Goal: Task Accomplishment & Management: Complete application form

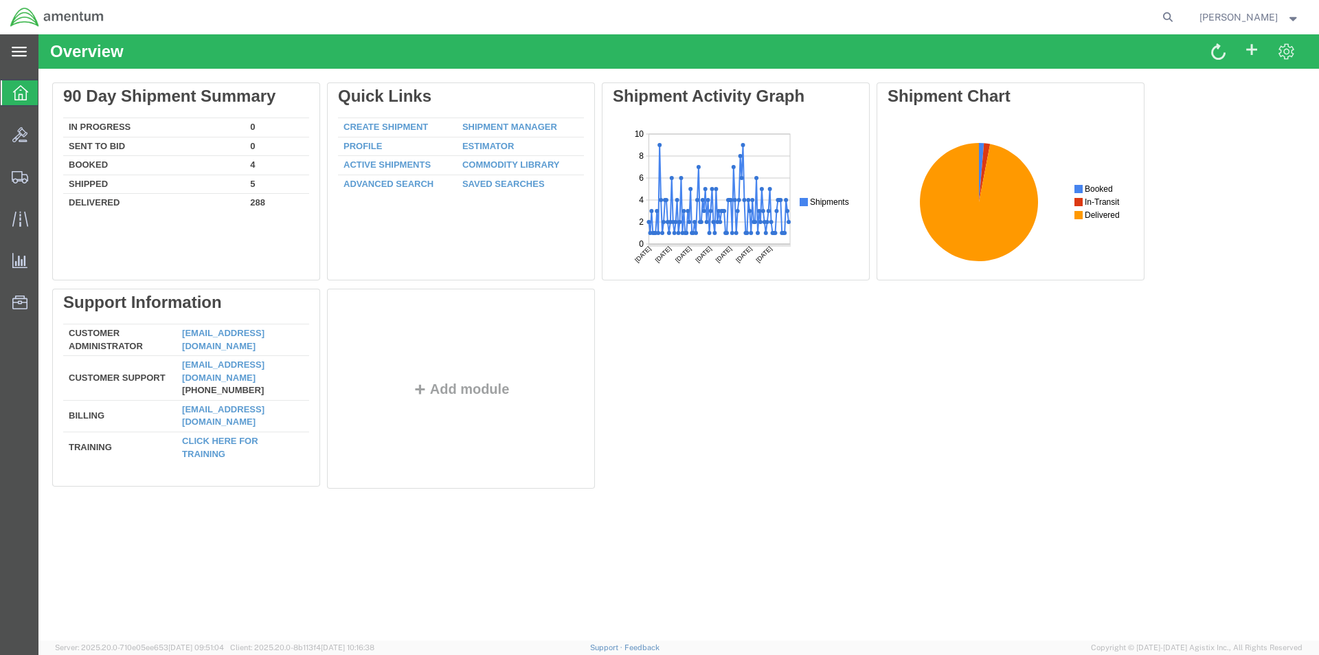
click at [16, 56] on icon at bounding box center [19, 52] width 15 height 10
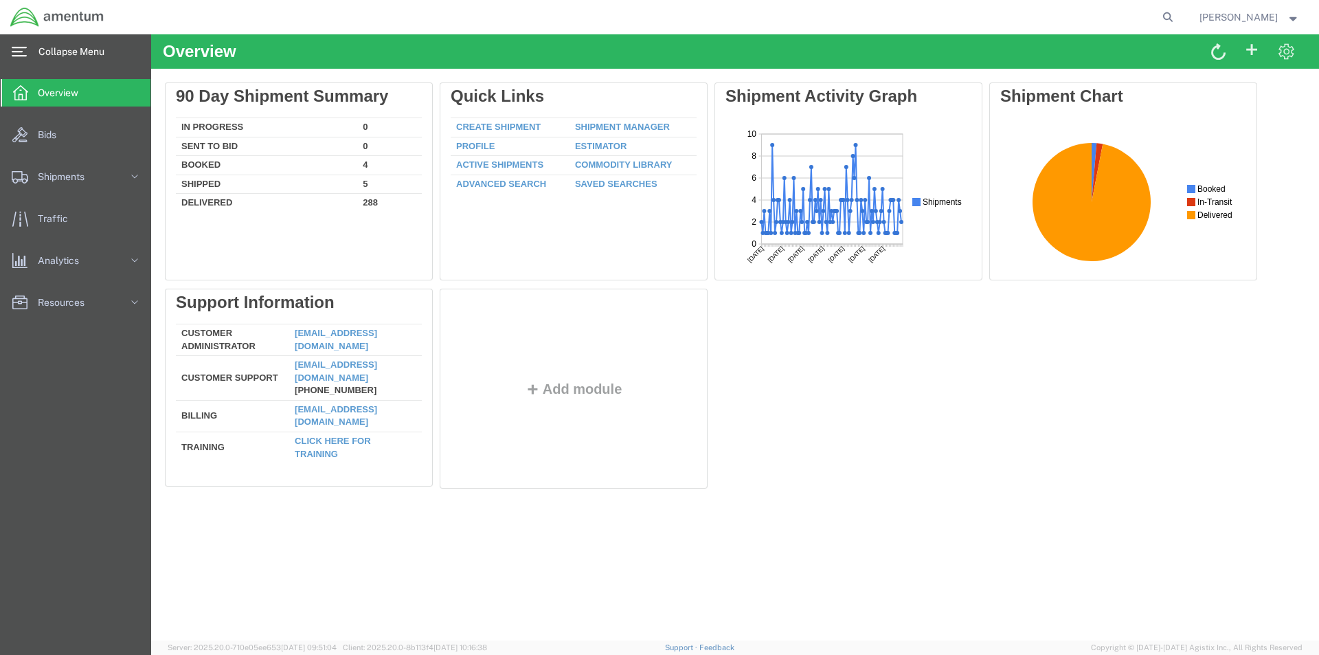
click at [24, 45] on svg-icon at bounding box center [19, 52] width 15 height 14
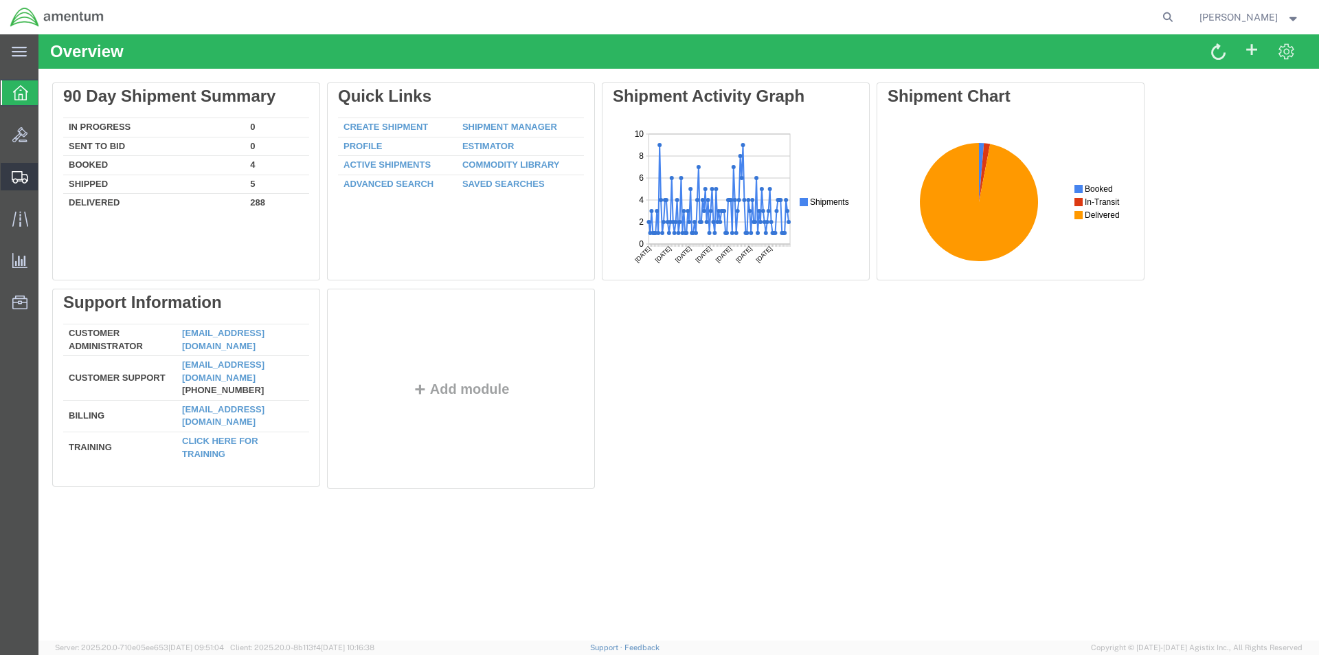
click at [23, 170] on svg-icon at bounding box center [20, 177] width 16 height 14
click at [0, 0] on span "Create Shipment" at bounding box center [0, 0] width 0 height 0
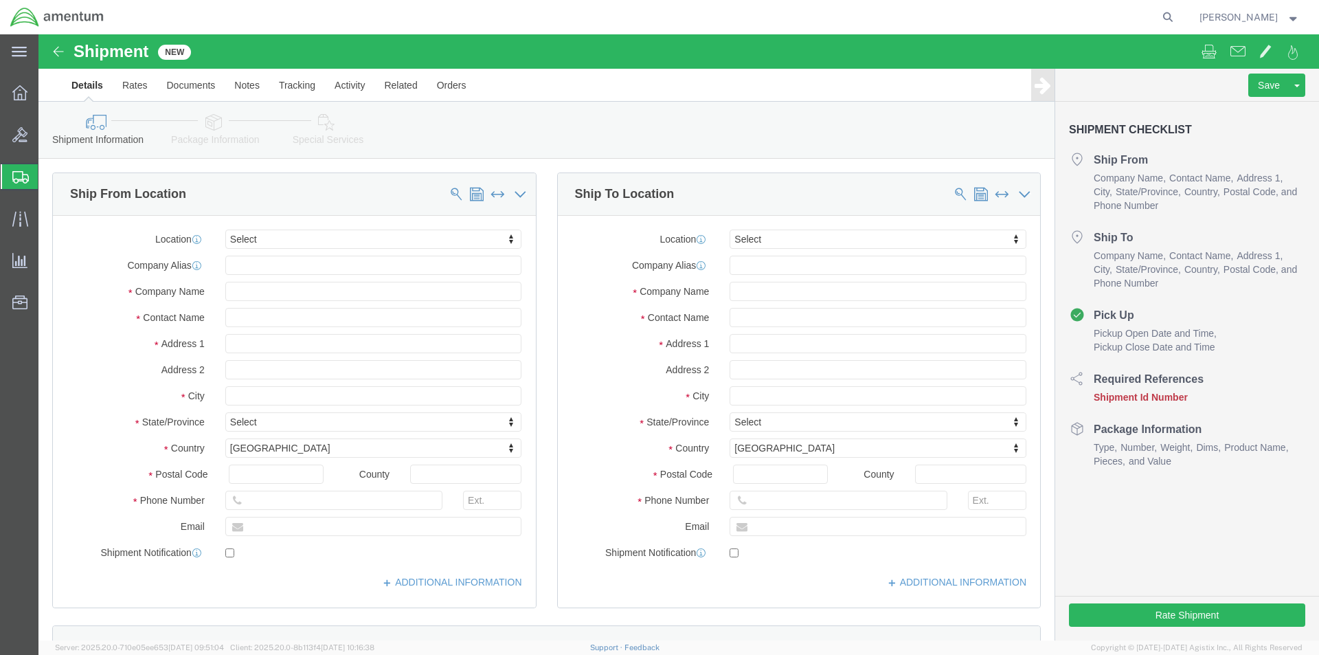
select select
click input "text"
type input "k"
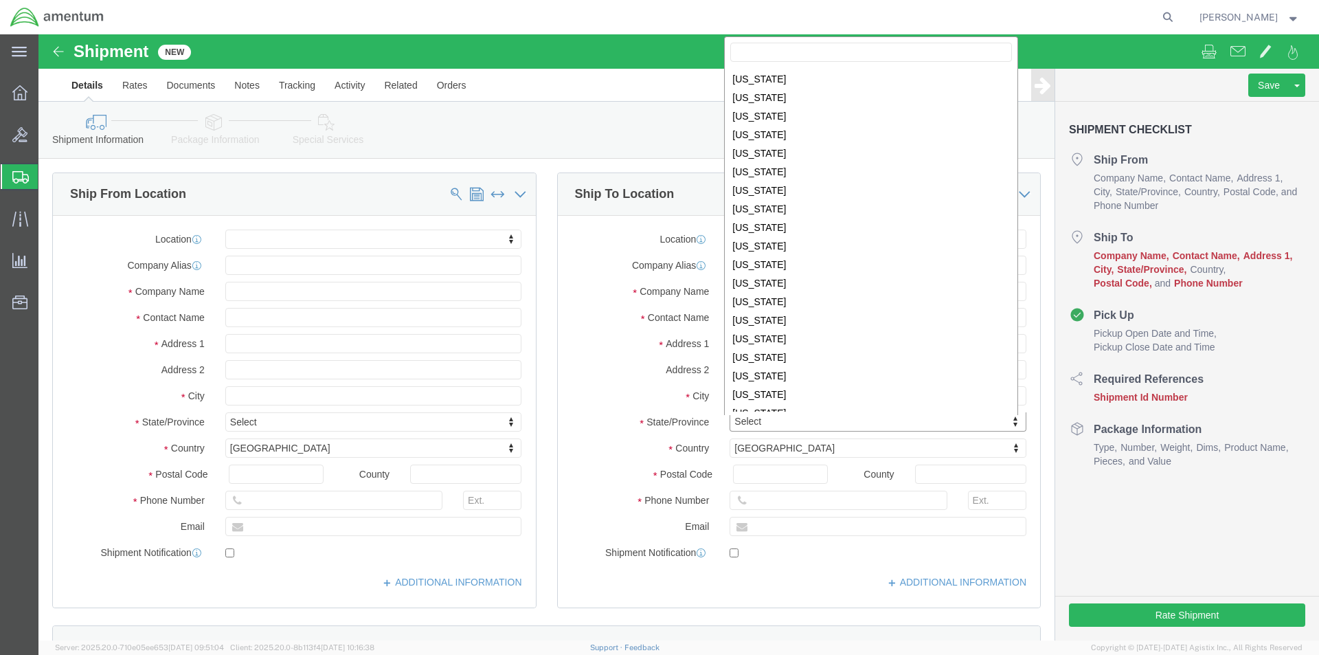
scroll to position [233, 0]
select select
select select "LA"
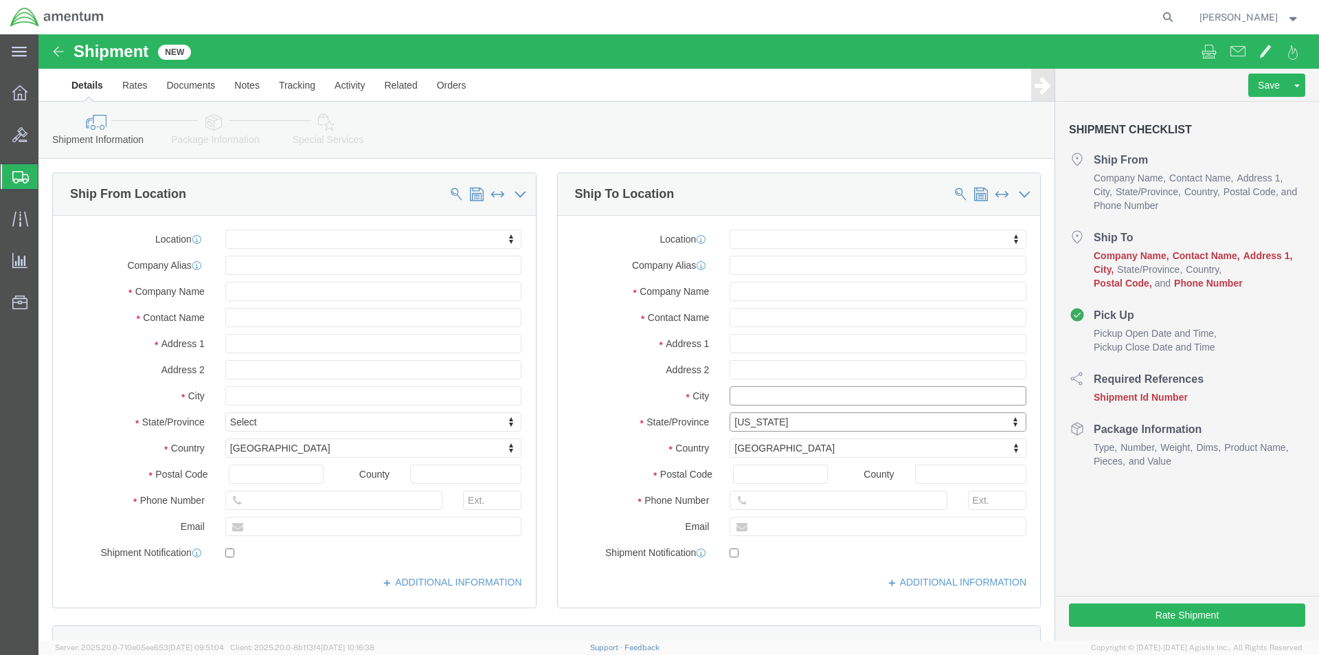
click input "text"
type input "k"
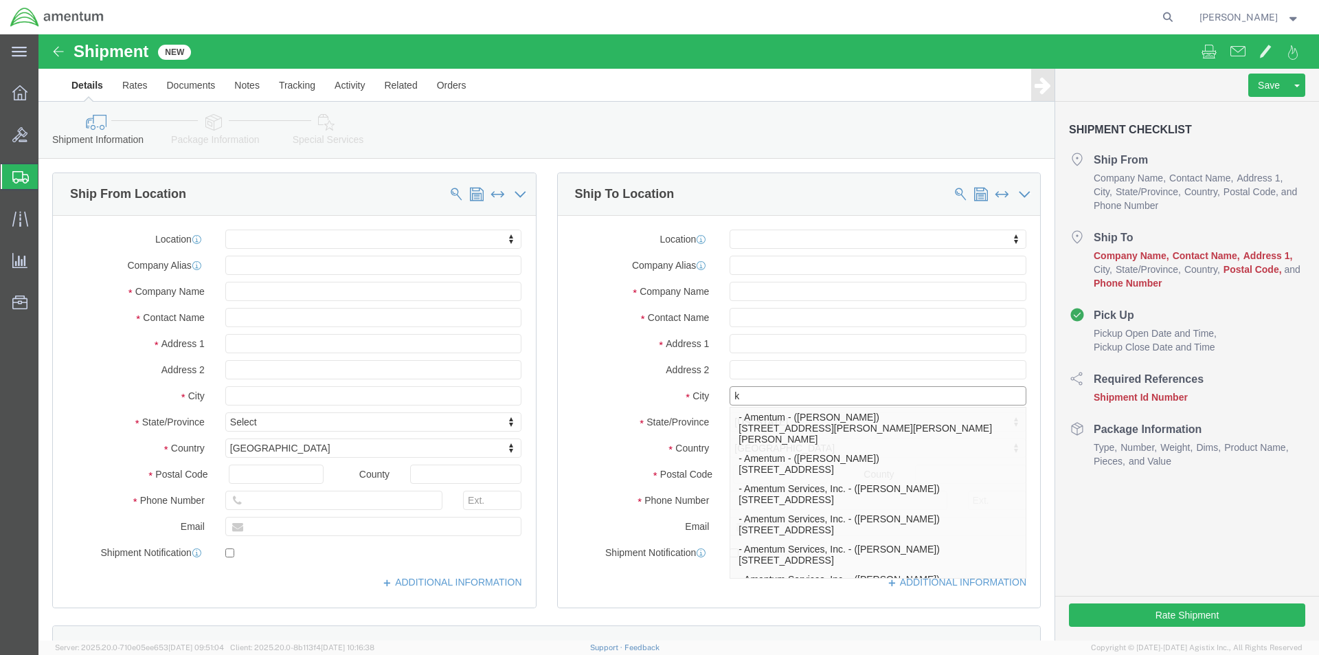
type input "ke"
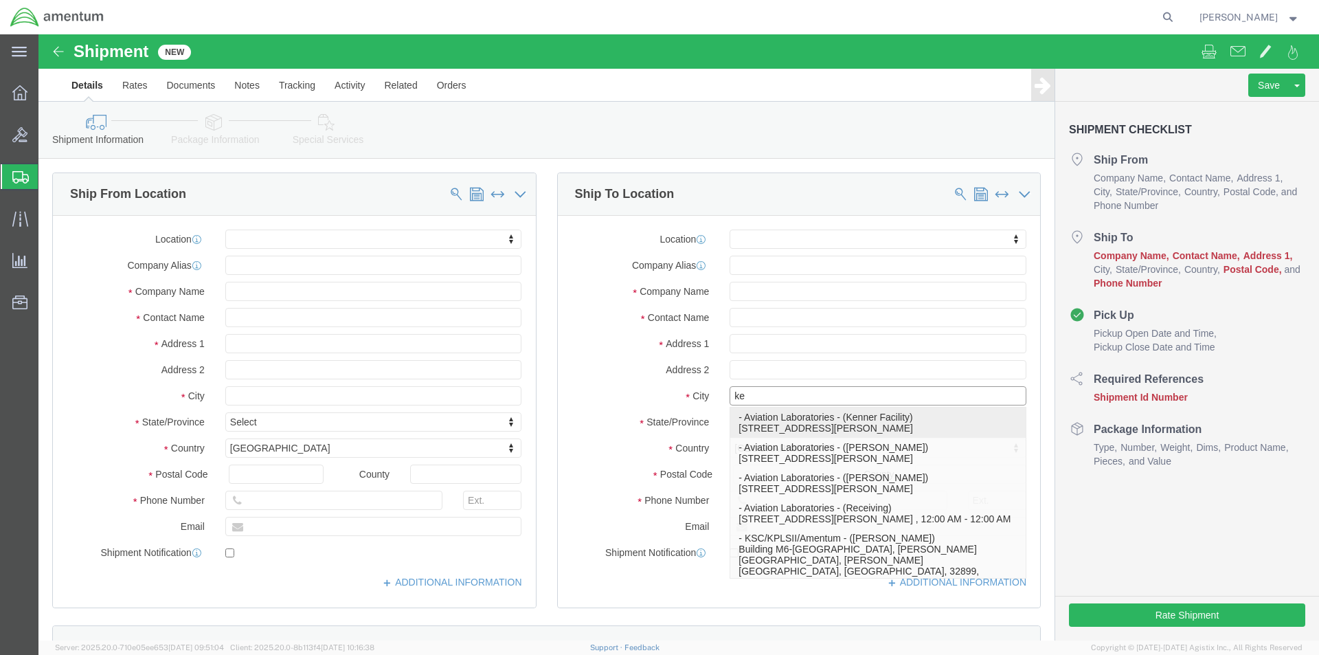
click p "- Aviation Laboratories - (Kenner Facility) [STREET_ADDRESS][PERSON_NAME]"
select select
type input "[STREET_ADDRESS][PERSON_NAME]"
type input "70062"
type input "[PHONE_NUMBER]"
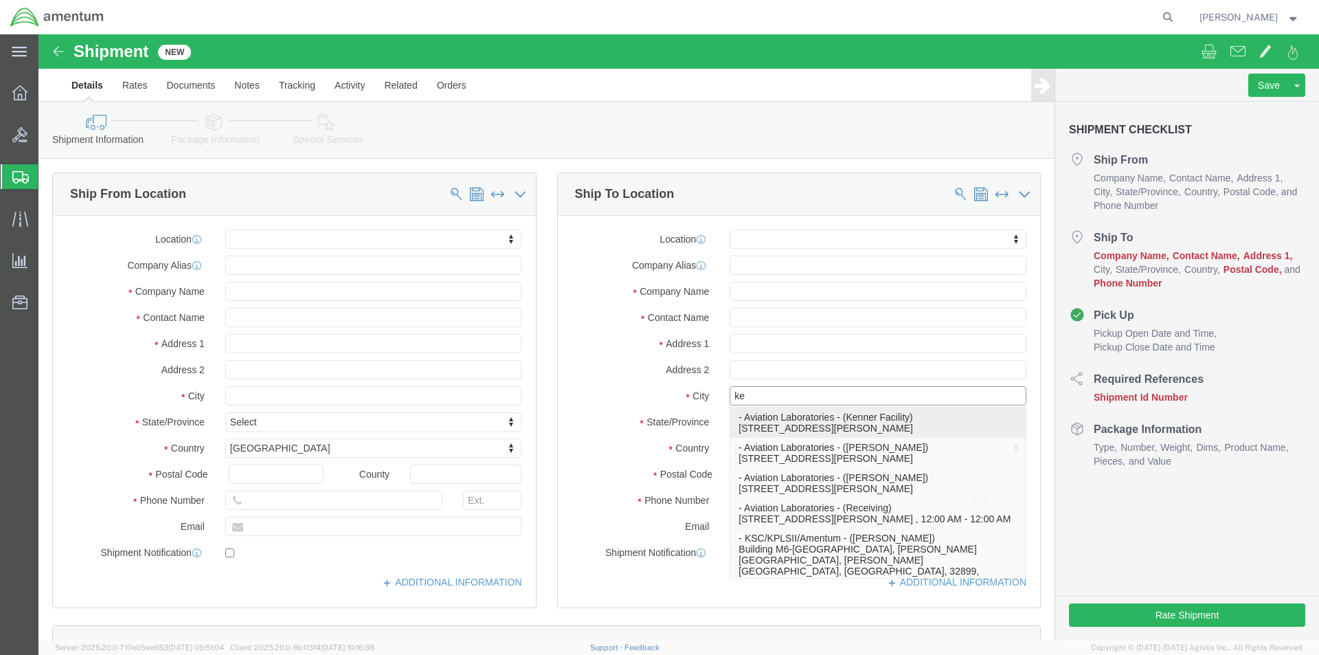
type input "Aviation Laboratories"
type input "Kenner Facility"
type input "Kenner"
select select "LA"
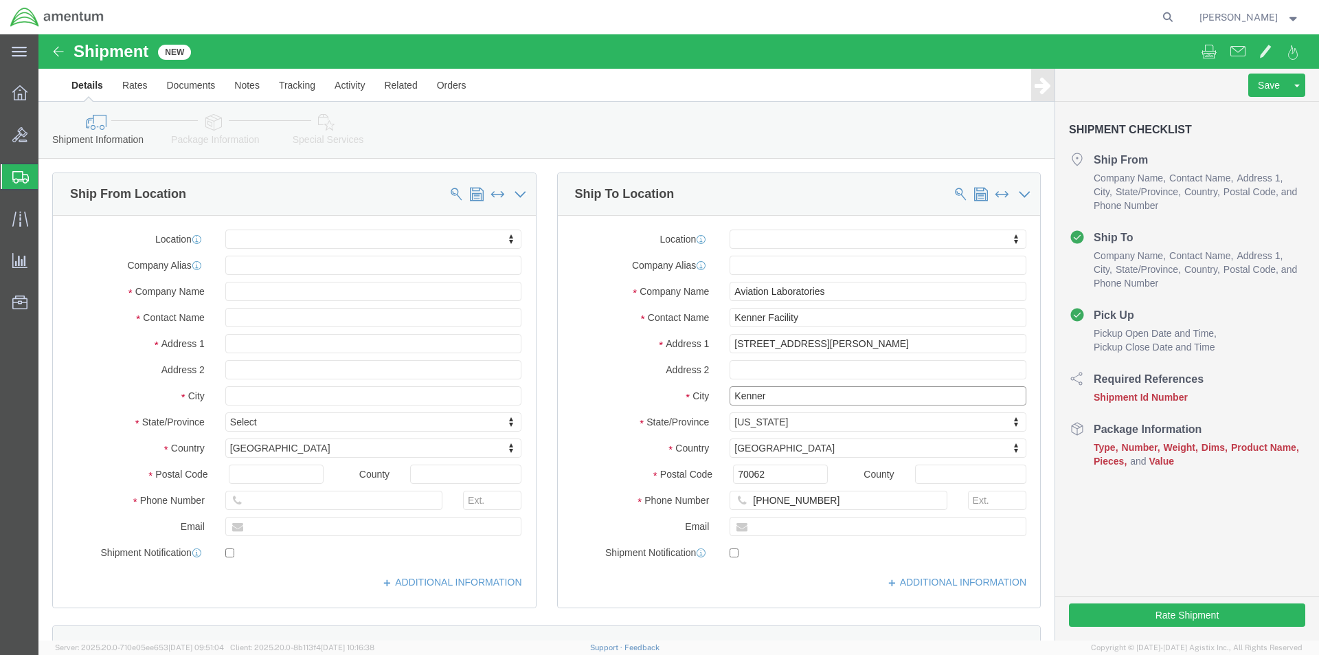
type input "Kenner"
select select
click input "text"
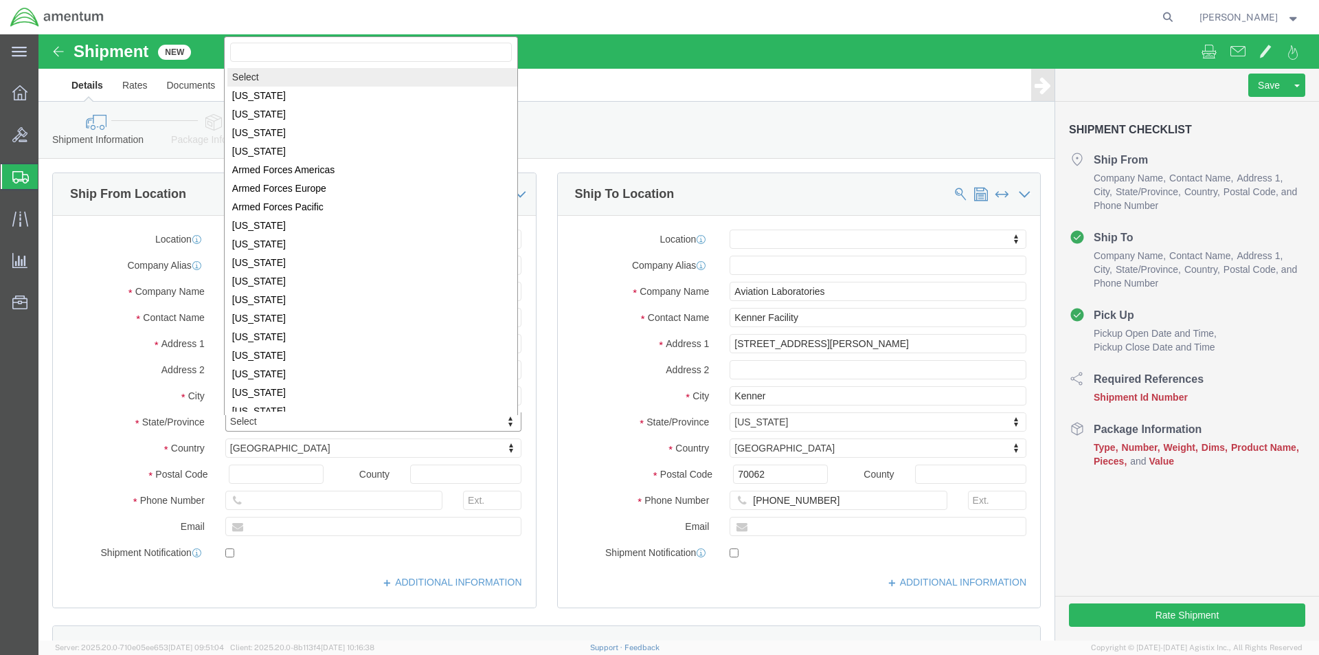
scroll to position [2, 0]
select select
select select "CA"
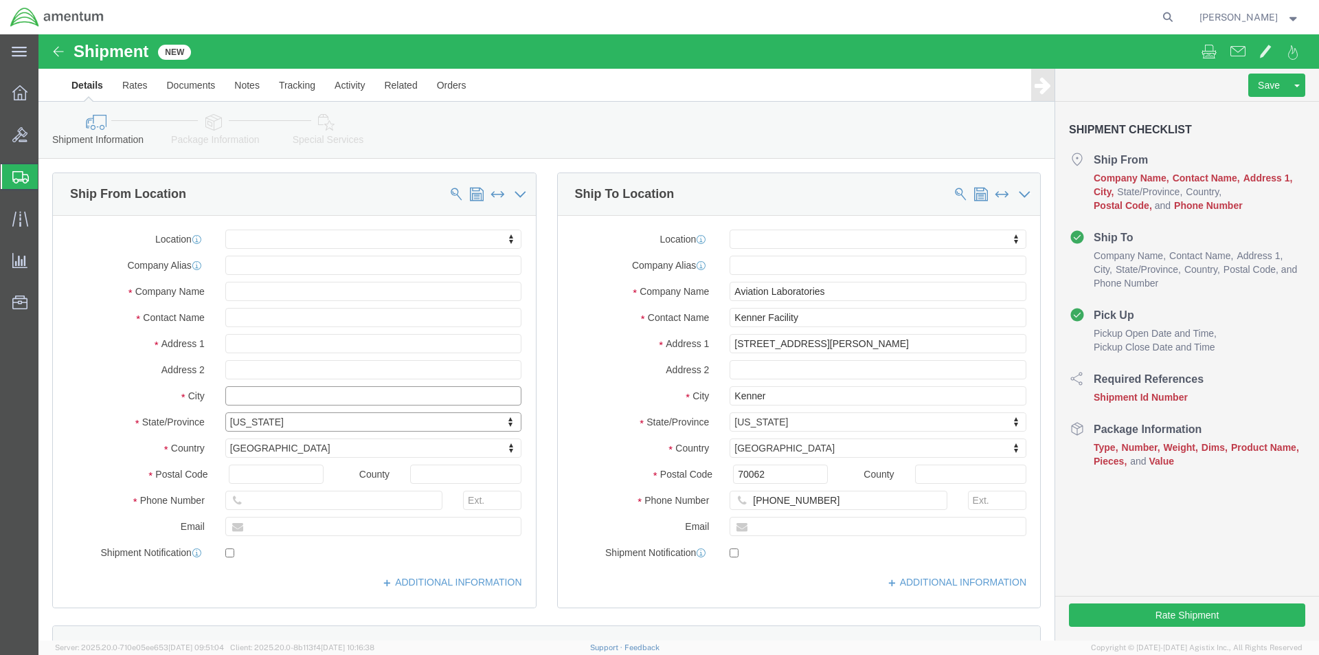
click input "text"
type input "los"
click p "- Amentum Site 528 - ([PERSON_NAME]) [STREET_ADDRESS]"
select select
type input "[STREET_ADDRESS]"
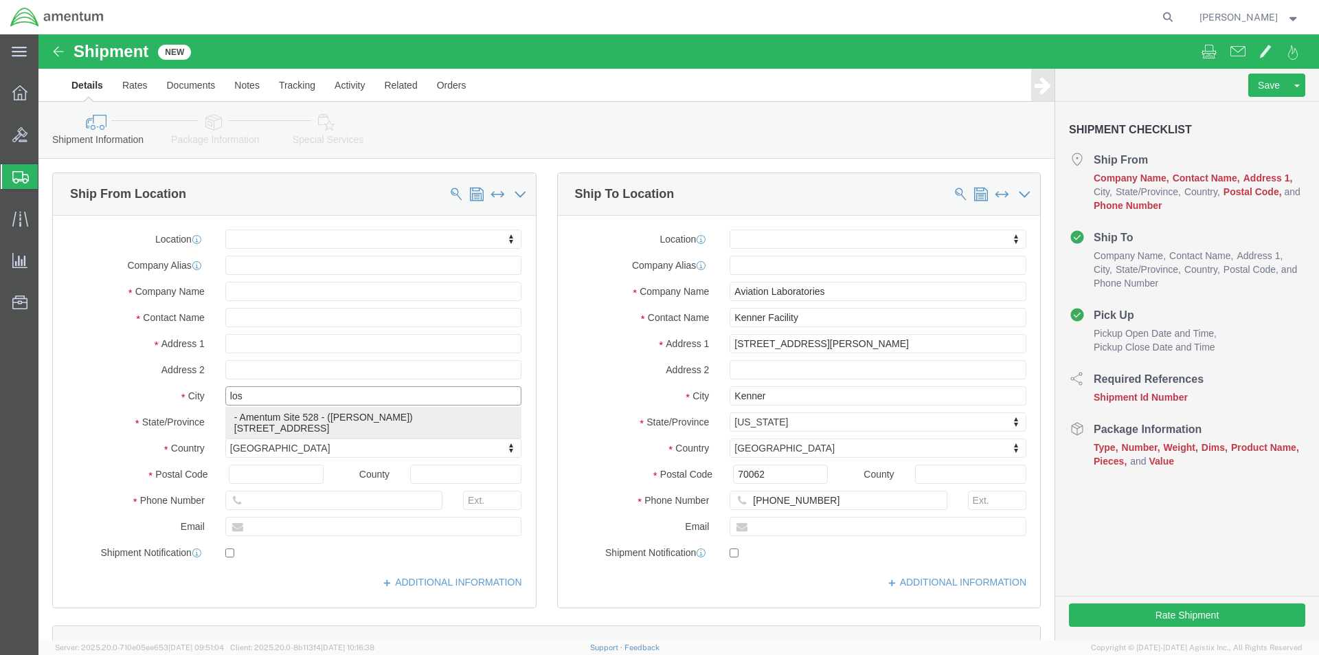
type input "[STREET_ADDRESS]"
type input "90720"
type input "8179443135"
type input "Amentum Site 528"
type input "[PERSON_NAME]"
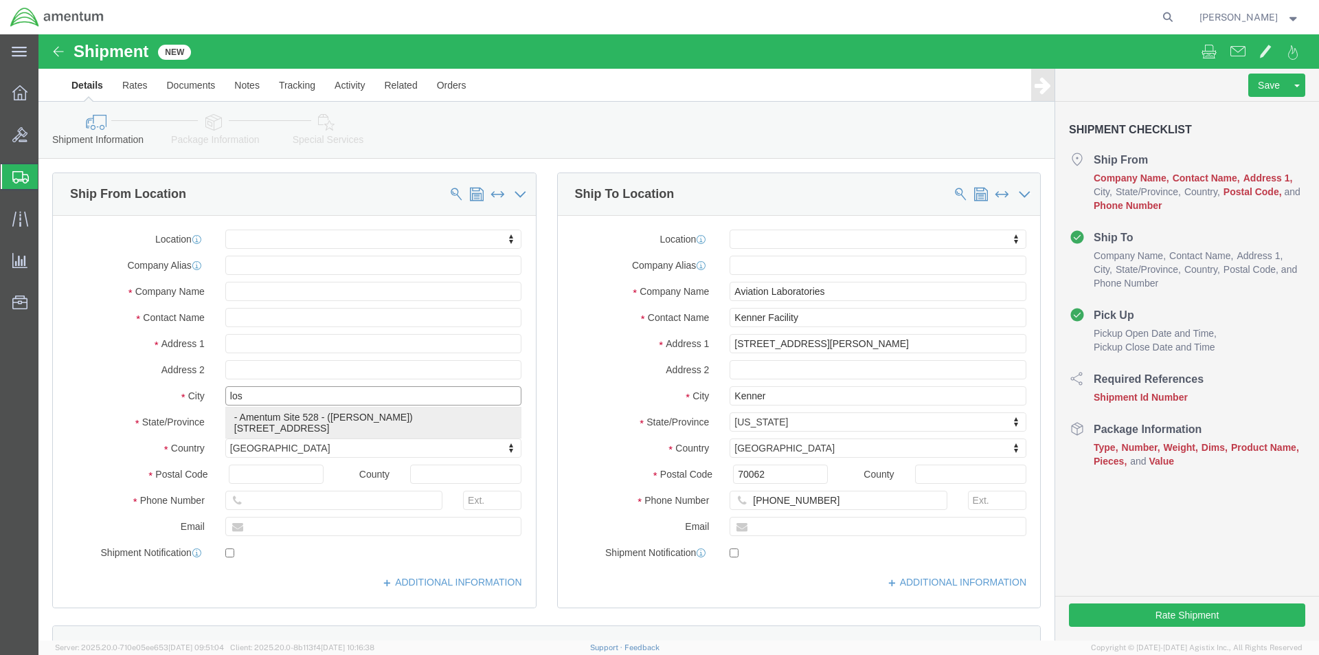
type input "LOS ALAMITOS"
select select "CA"
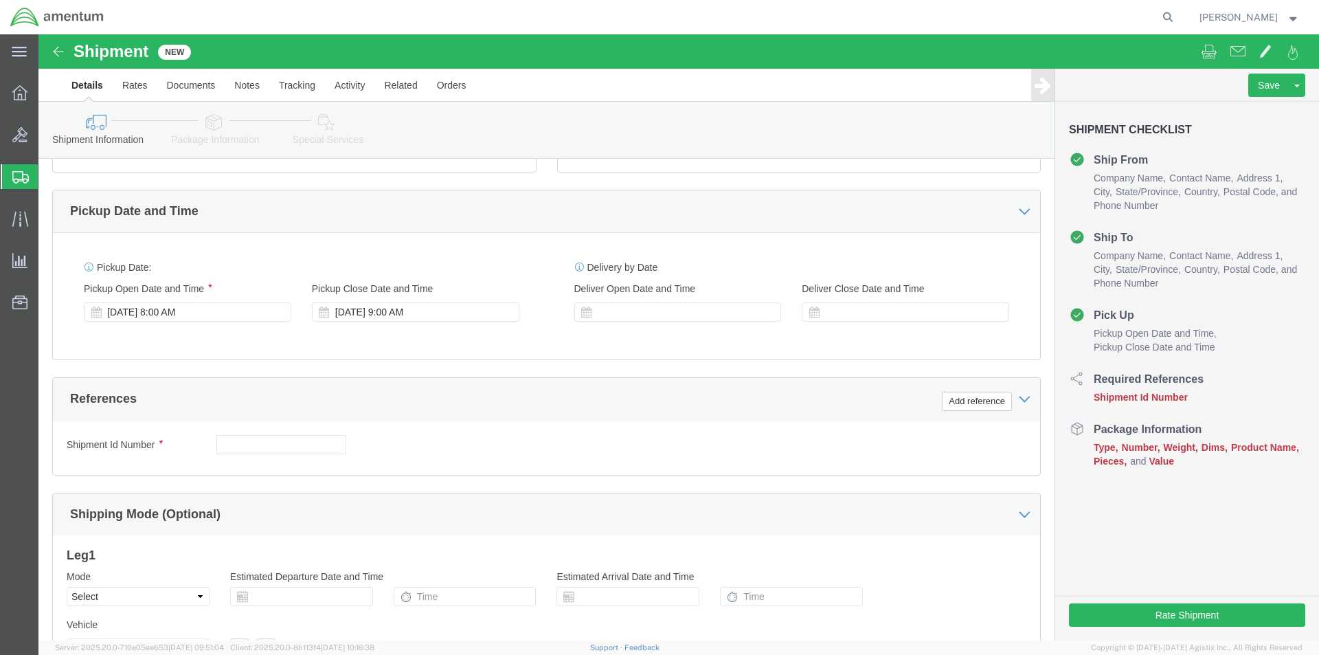
scroll to position [573, 0]
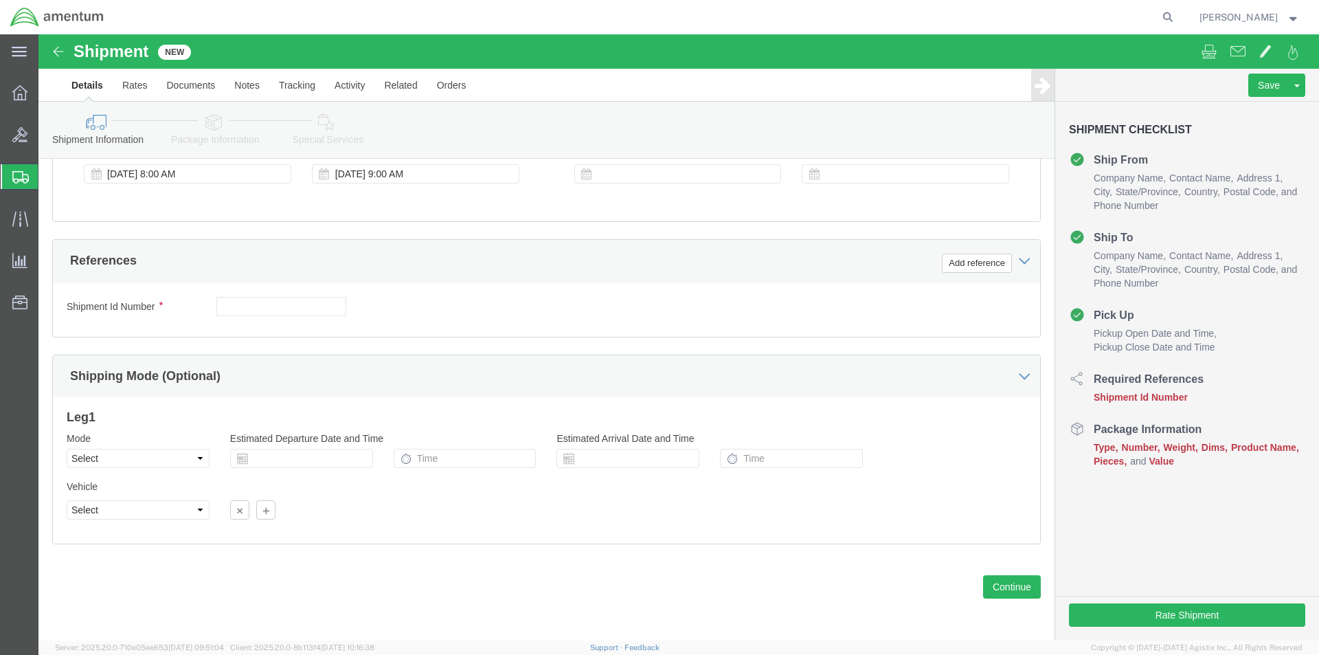
type input "LOS ALAMITOS"
select select
click input "text"
type input "smpls"
click button "Continue"
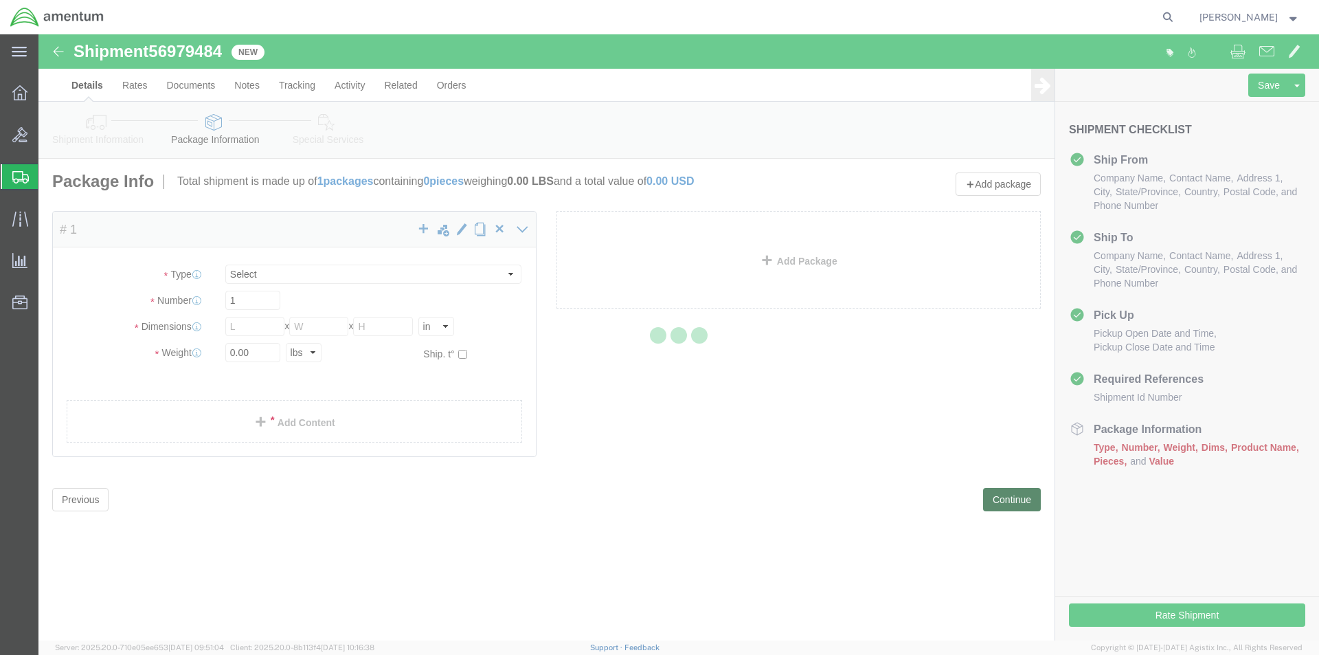
select select "CBOX"
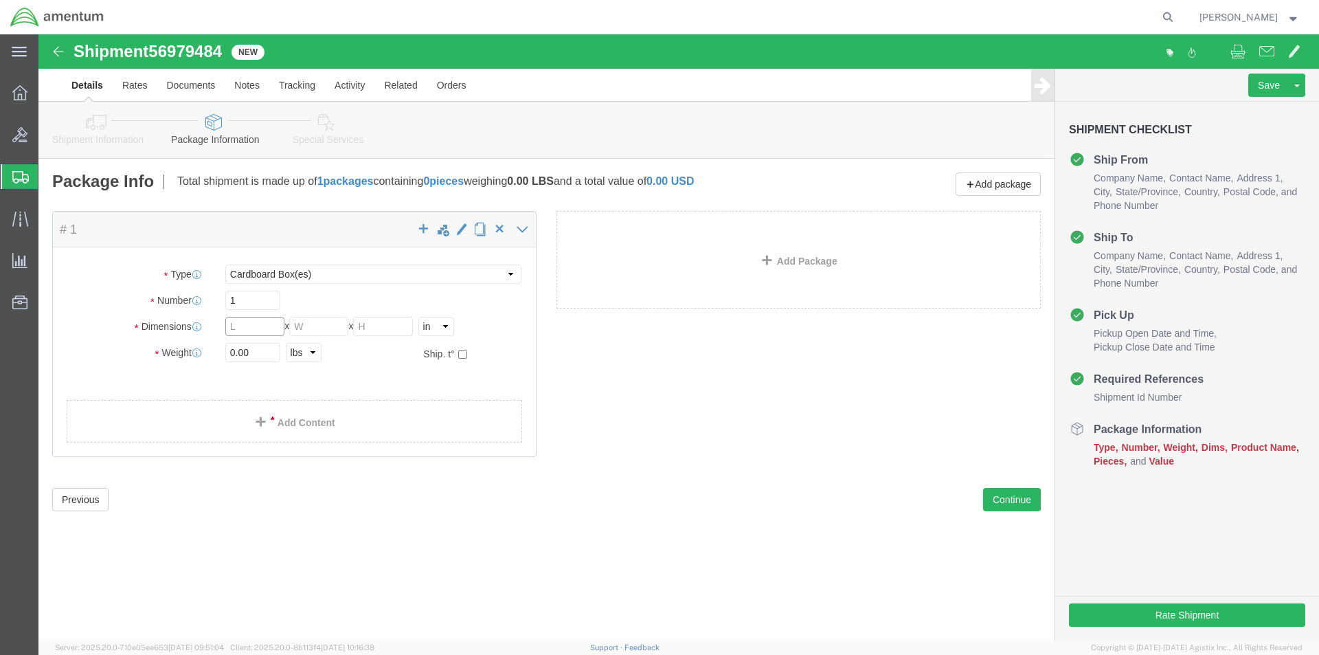
click input "text"
type input "8"
type input "6"
type input "4"
click input "0.00"
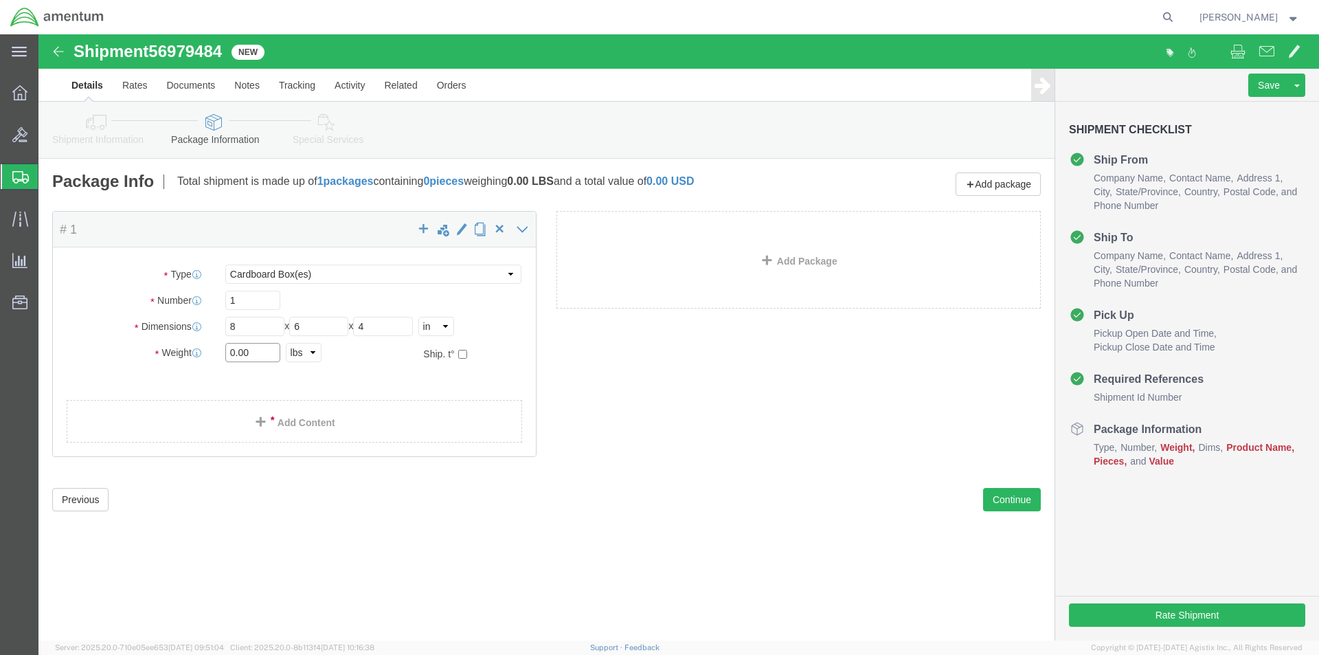
click input "0.00"
type input "2.0"
click link "Add Content"
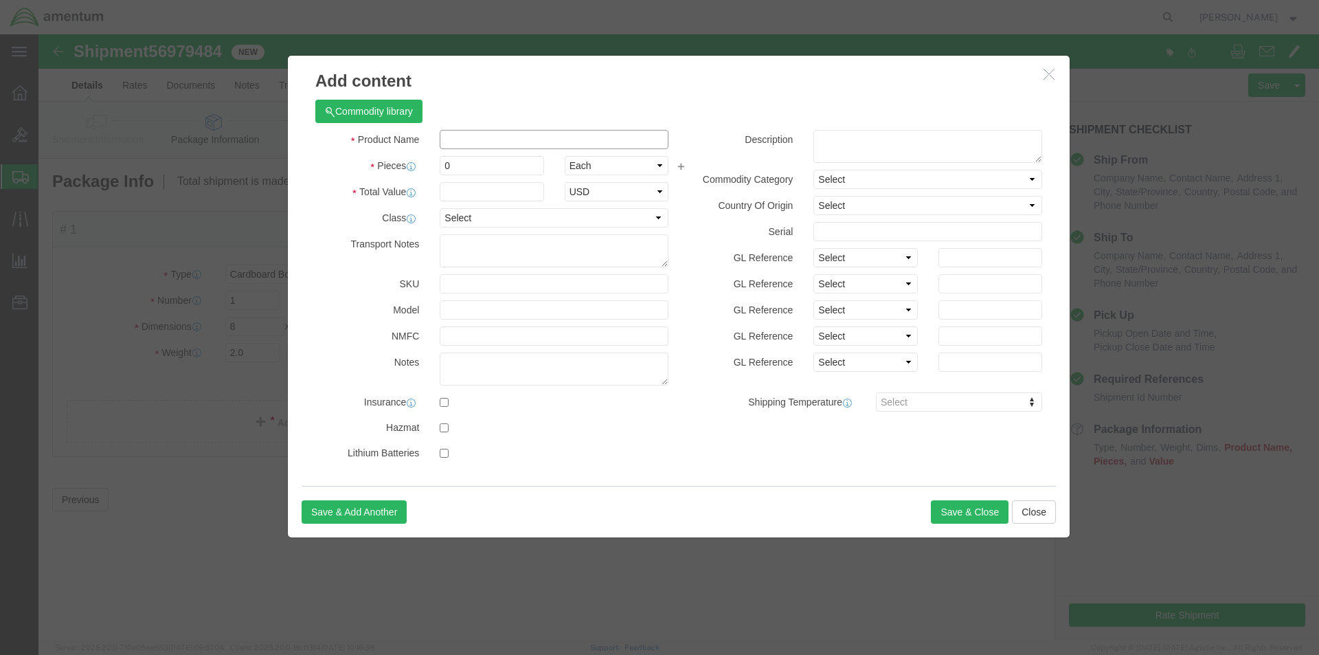
click input "text"
type input "smpls"
type input "1.00"
click input "text"
type input "1.00"
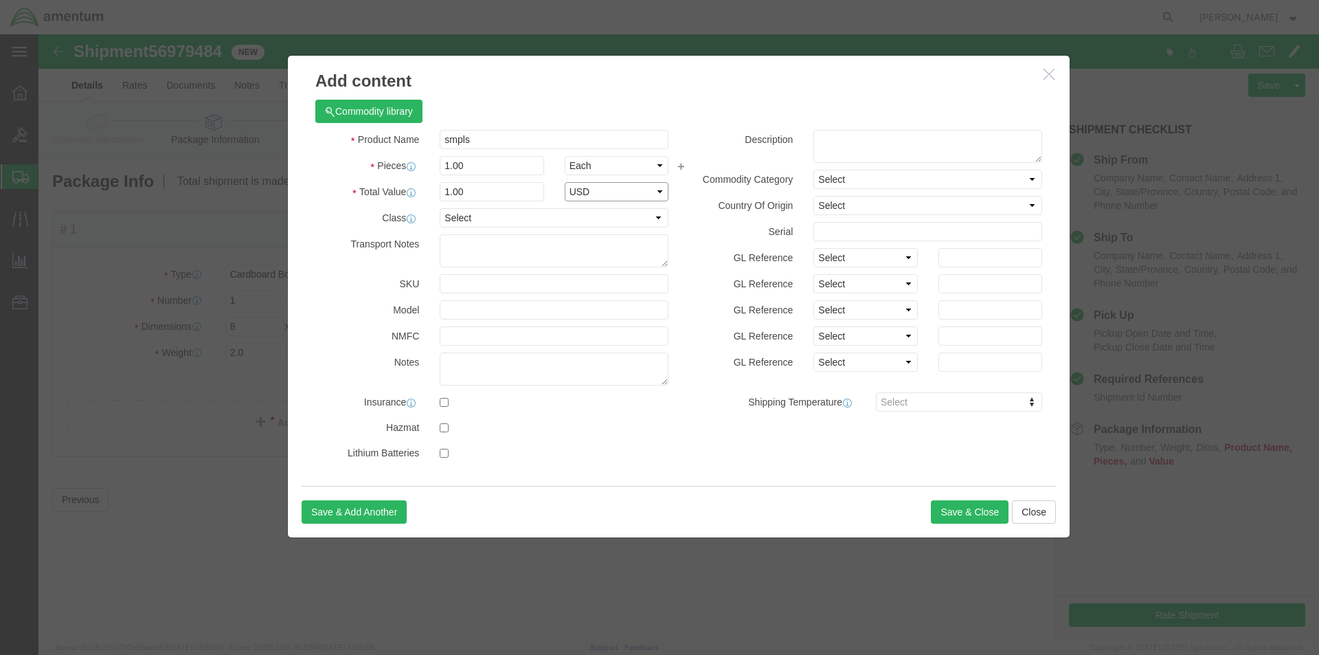
select select "USD"
click button "Save & Close"
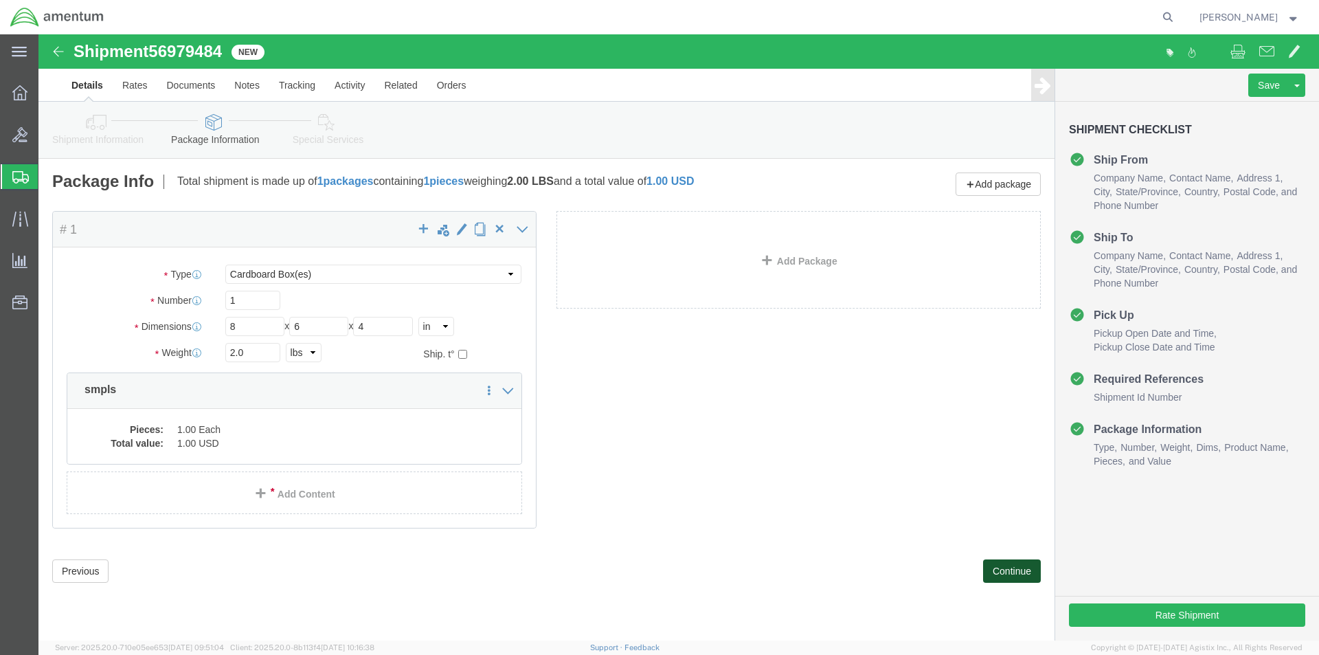
click button "Continue"
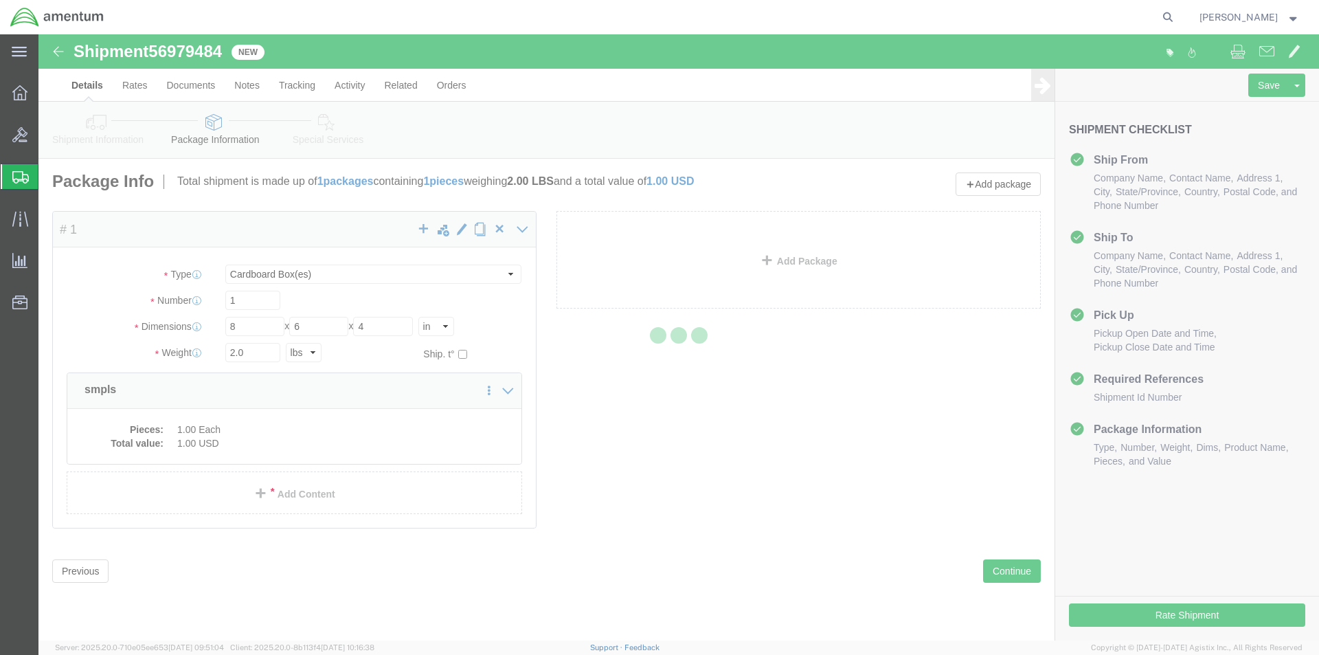
select select
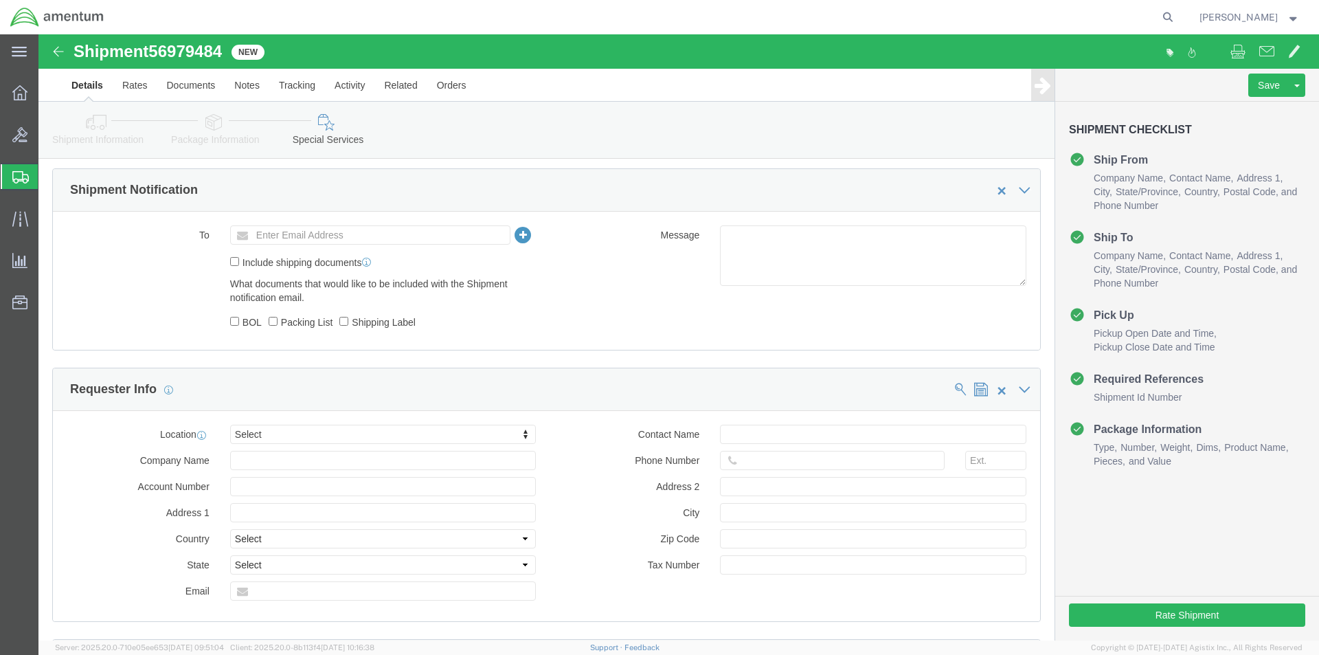
scroll to position [824, 0]
click button "Rate Shipment"
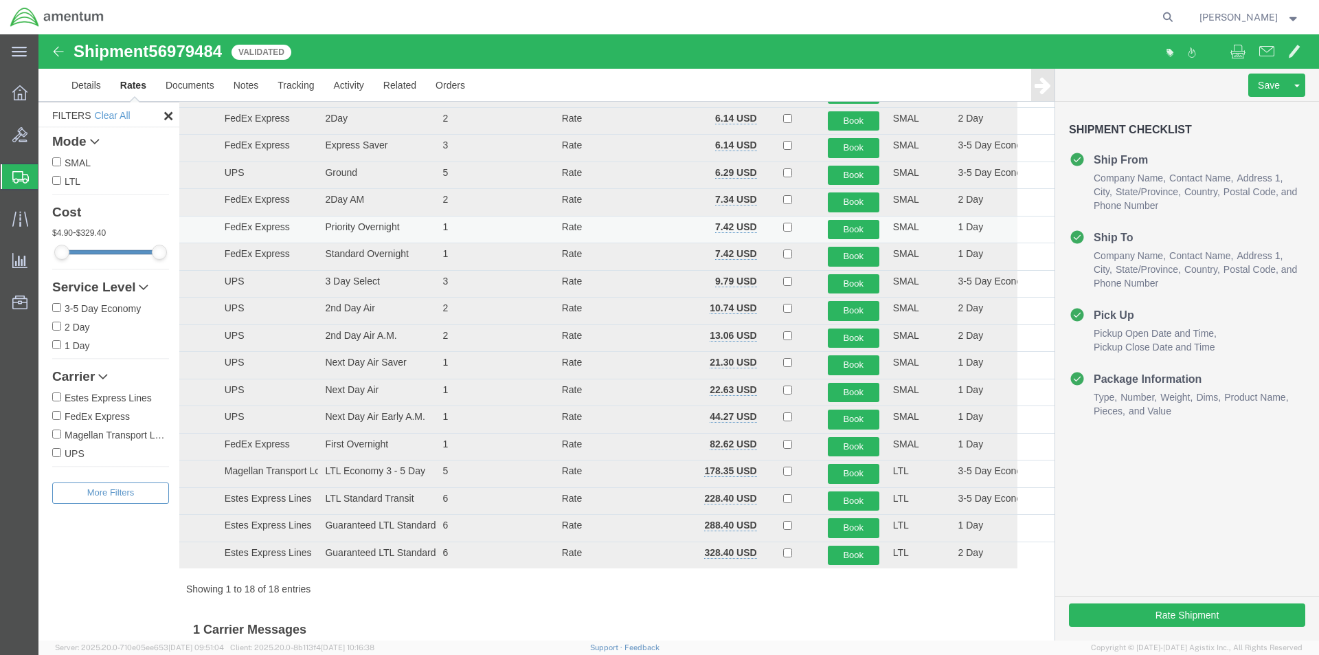
scroll to position [70, 0]
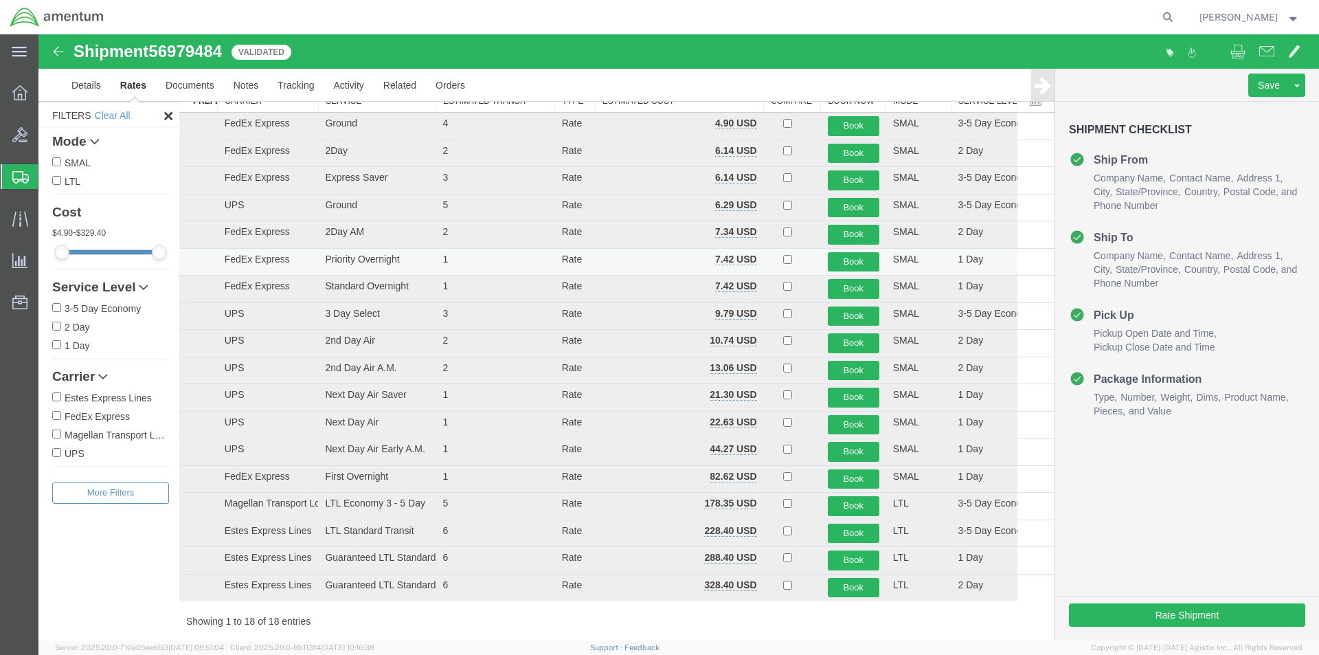
click at [855, 271] on td "Book" at bounding box center [853, 261] width 65 height 27
click at [858, 266] on button "Book" at bounding box center [854, 262] width 52 height 20
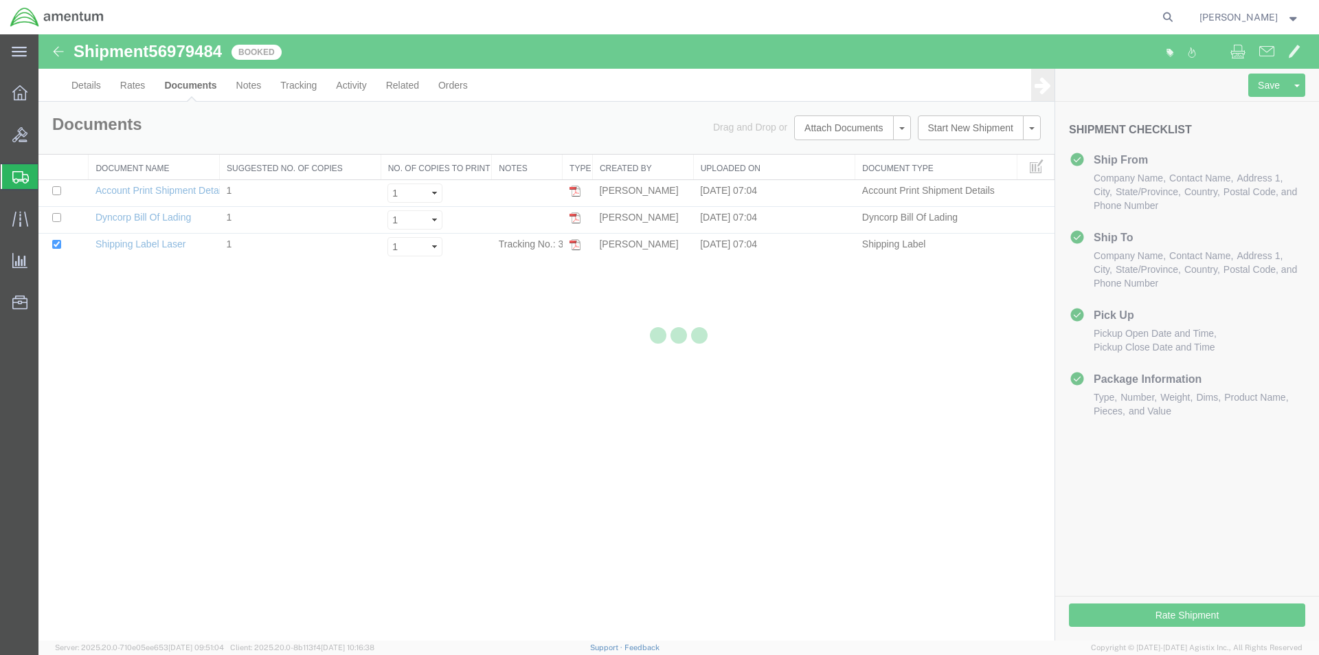
scroll to position [0, 0]
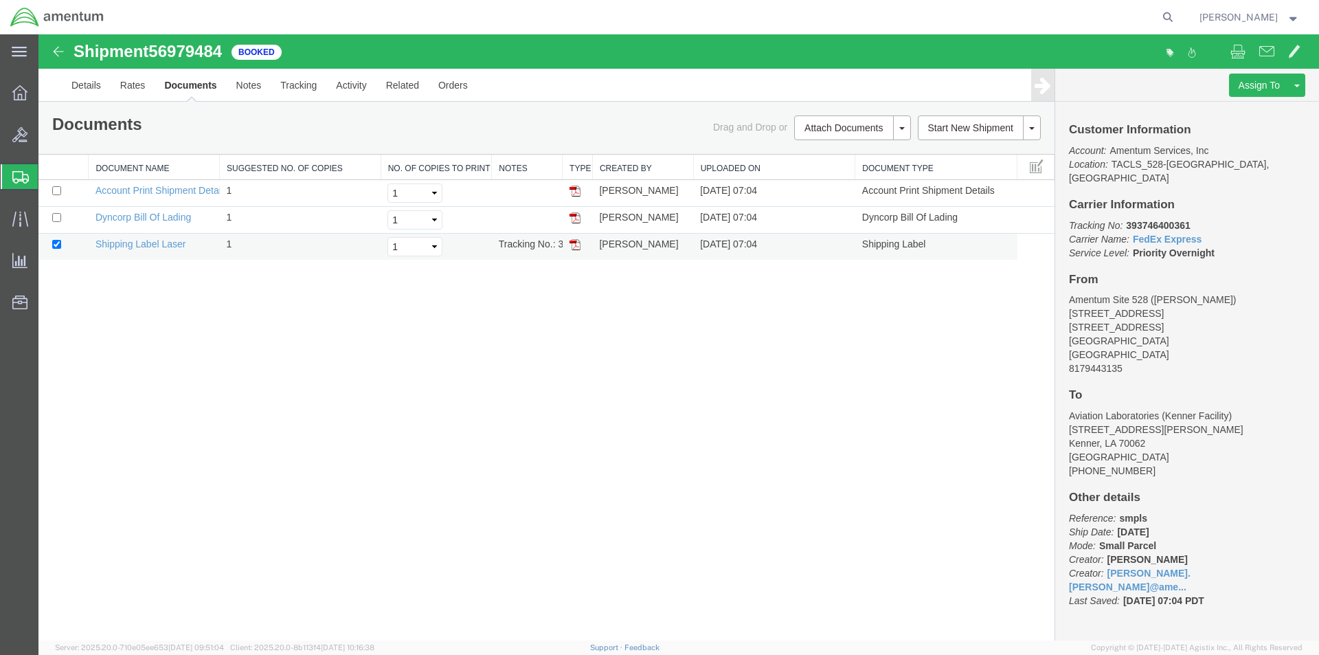
click at [573, 246] on img at bounding box center [574, 244] width 11 height 11
click at [579, 216] on img at bounding box center [574, 217] width 11 height 11
